Goal: Task Accomplishment & Management: Use online tool/utility

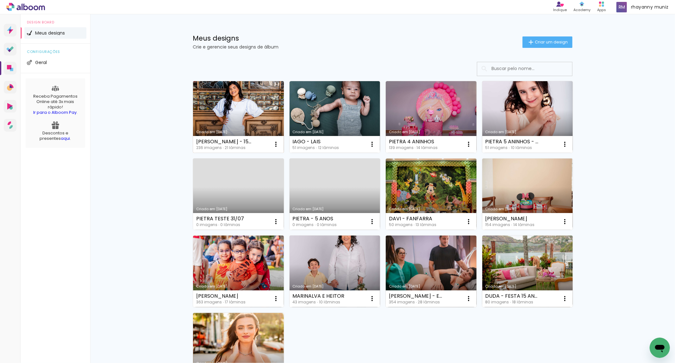
click at [233, 104] on link "Criado em [DATE]" at bounding box center [238, 117] width 91 height 72
